Goal: Task Accomplishment & Management: Manage account settings

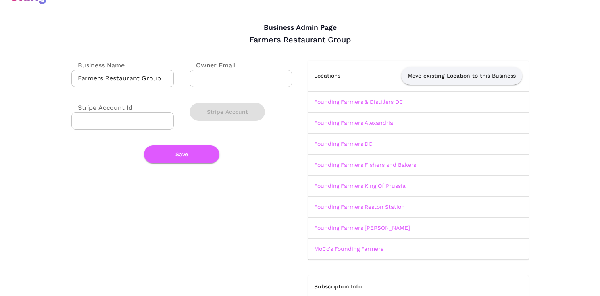
scroll to position [24, 0]
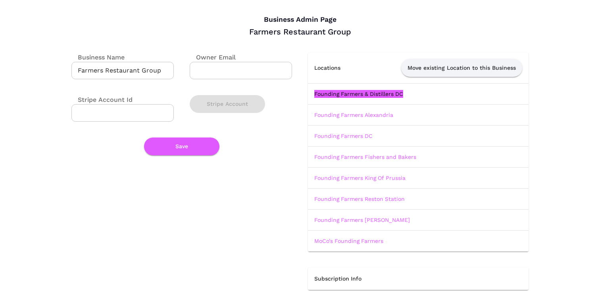
drag, startPoint x: 390, startPoint y: 94, endPoint x: 489, endPoint y: 27, distance: 119.2
click at [0, 0] on div "Business Admin Page Farmers Restaurant Group Business Name Farmers Restaurant G…" at bounding box center [300, 164] width 600 height 377
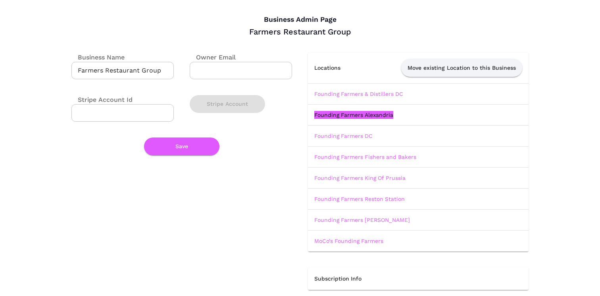
drag, startPoint x: 355, startPoint y: 114, endPoint x: 489, endPoint y: 1, distance: 175.4
click at [0, 0] on div "Business Admin Page Farmers Restaurant Group Business Name Farmers Restaurant G…" at bounding box center [300, 164] width 600 height 377
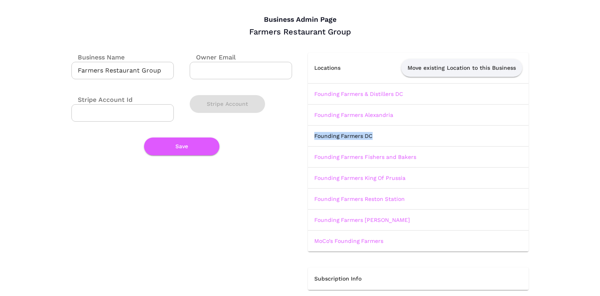
drag, startPoint x: 342, startPoint y: 137, endPoint x: 470, endPoint y: 4, distance: 185.2
click at [0, 0] on div "Business Admin Page Farmers Restaurant Group Business Name Farmers Restaurant G…" at bounding box center [300, 164] width 600 height 377
drag, startPoint x: 387, startPoint y: 156, endPoint x: 468, endPoint y: 82, distance: 109.2
click at [0, 0] on div "Business Admin Page Farmers Restaurant Group Business Name Farmers Restaurant G…" at bounding box center [300, 164] width 600 height 377
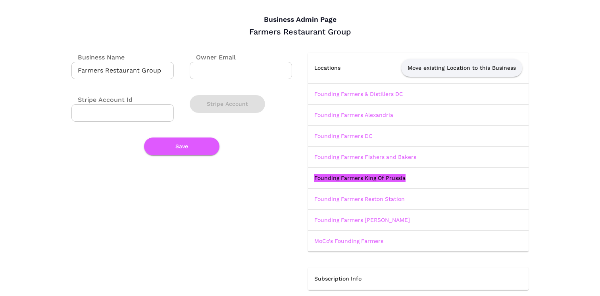
drag, startPoint x: 387, startPoint y: 179, endPoint x: 470, endPoint y: 4, distance: 194.0
click at [0, 0] on div "Business Admin Page Farmers Restaurant Group Business Name Farmers Restaurant G…" at bounding box center [300, 164] width 600 height 377
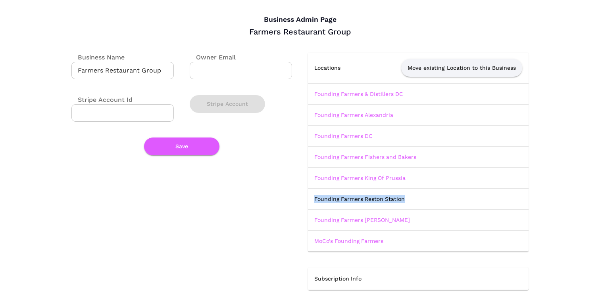
drag, startPoint x: 384, startPoint y: 200, endPoint x: 464, endPoint y: 16, distance: 200.1
click at [0, 0] on div "Business Admin Page Farmers Restaurant Group Business Name Farmers Restaurant G…" at bounding box center [300, 164] width 600 height 377
drag, startPoint x: 361, startPoint y: 218, endPoint x: 547, endPoint y: 24, distance: 268.5
click at [0, 0] on div "Business Admin Page Farmers Restaurant Group Business Name Farmers Restaurant G…" at bounding box center [300, 164] width 600 height 377
drag, startPoint x: 373, startPoint y: 242, endPoint x: 537, endPoint y: 1, distance: 292.4
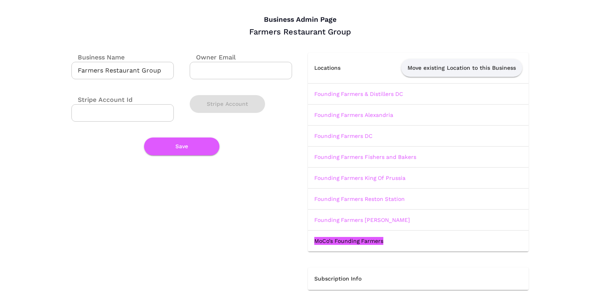
click at [0, 0] on div "Business Admin Page Farmers Restaurant Group Business Name Farmers Restaurant G…" at bounding box center [300, 164] width 600 height 377
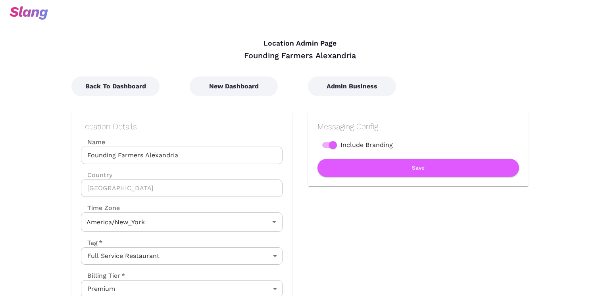
type input "Eastern Time"
